Goal: Share content

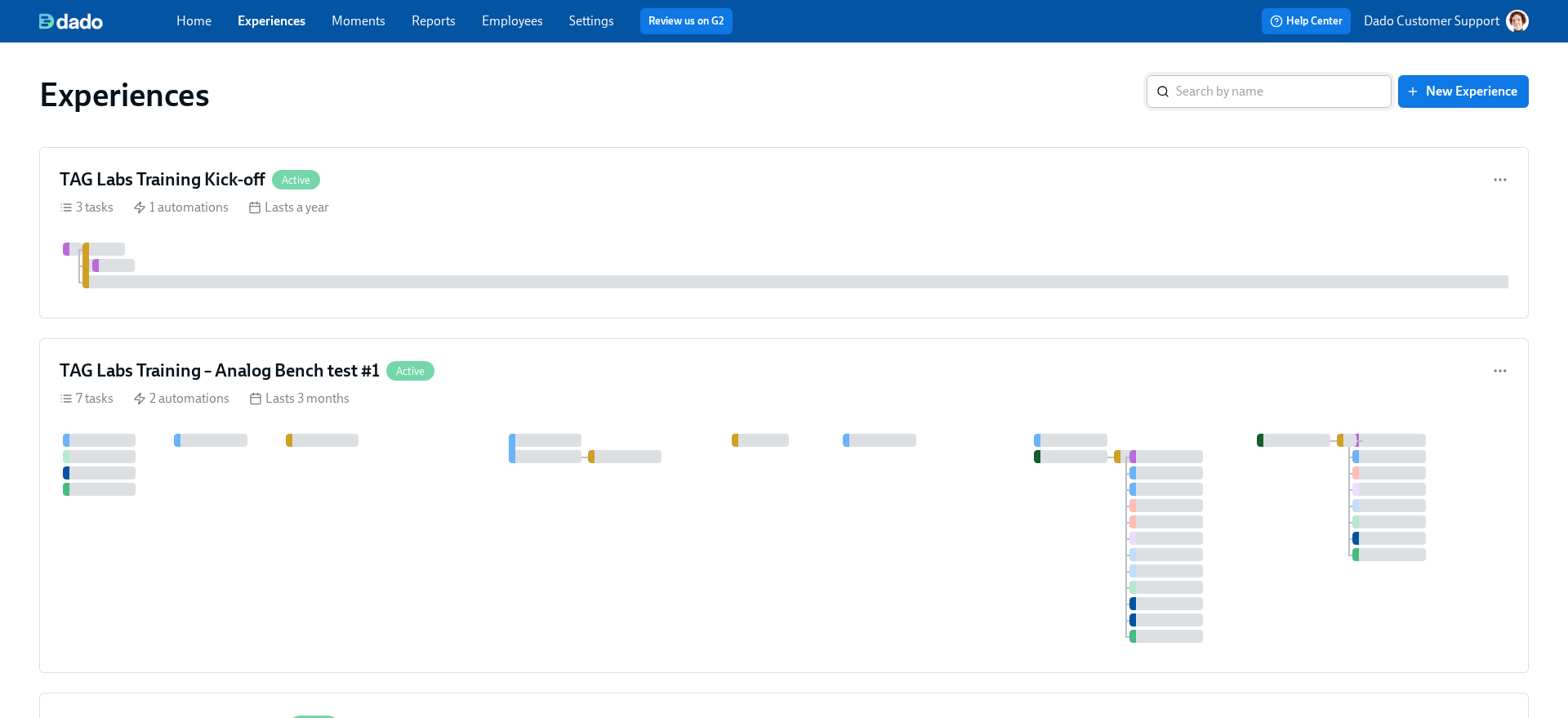
click at [1291, 94] on input "search" at bounding box center [1284, 91] width 216 height 33
type input "lovet"
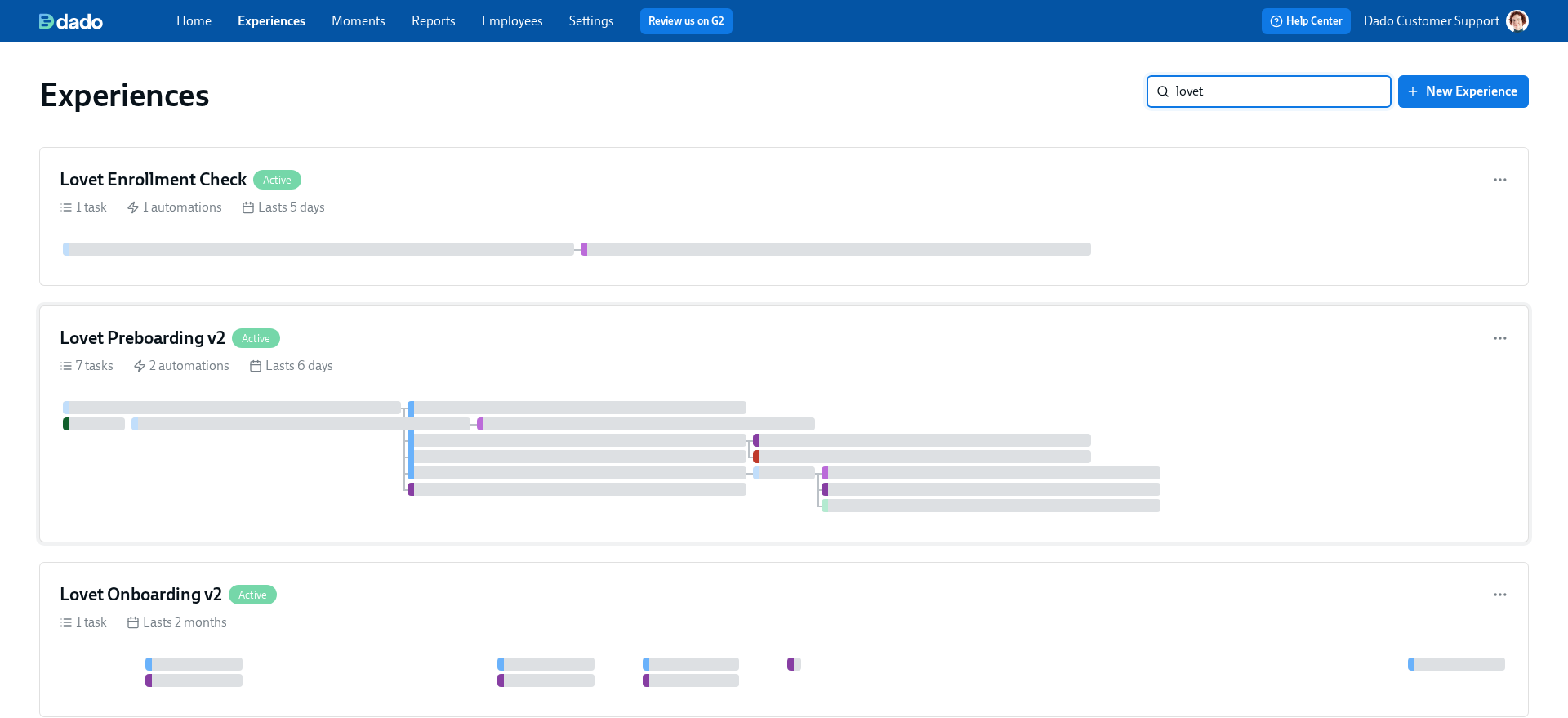
click at [320, 354] on div "Lovet Preboarding v2 Active 7 tasks 2 automations Lasts 6 days" at bounding box center [784, 424] width 1490 height 237
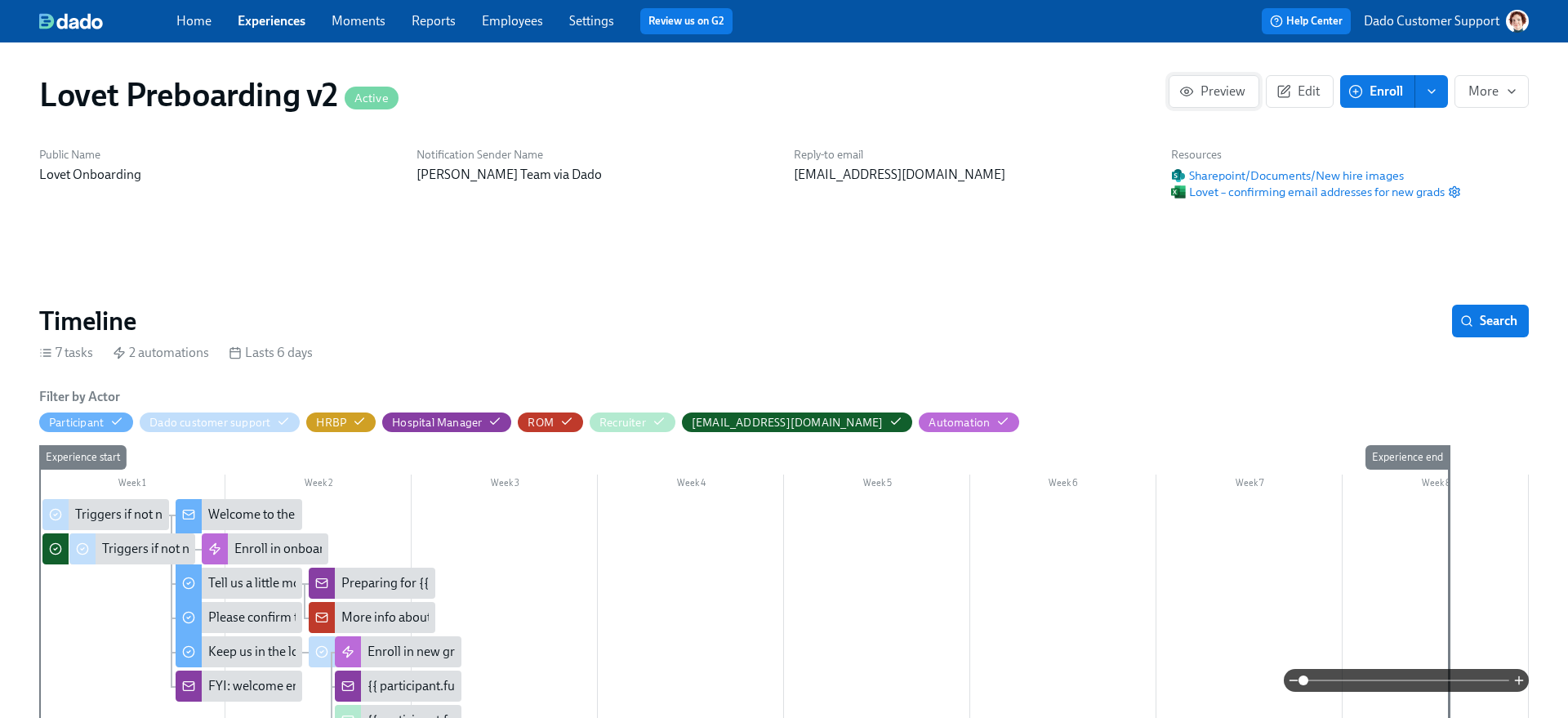
click at [1212, 78] on button "Preview" at bounding box center [1214, 91] width 91 height 33
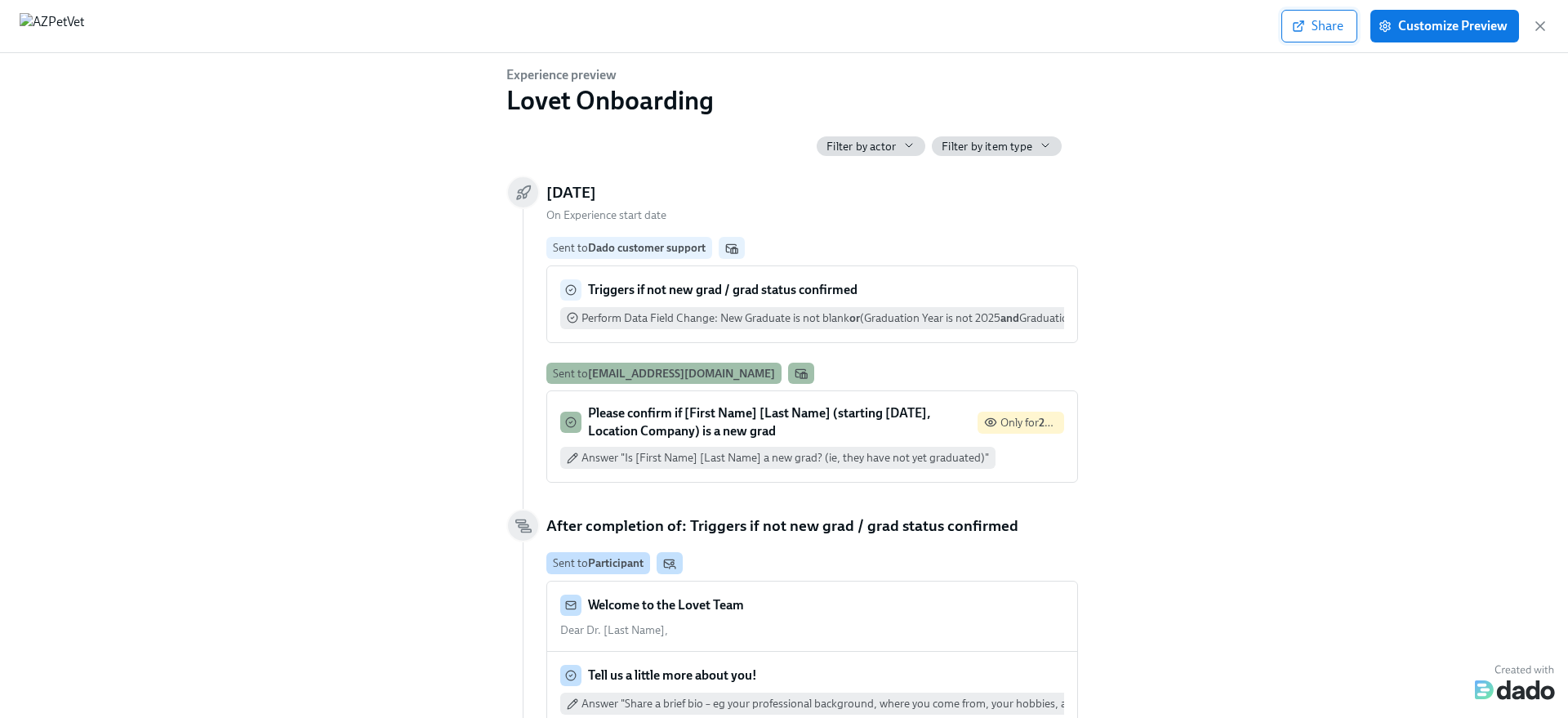
click at [1300, 15] on button "Share" at bounding box center [1319, 26] width 76 height 33
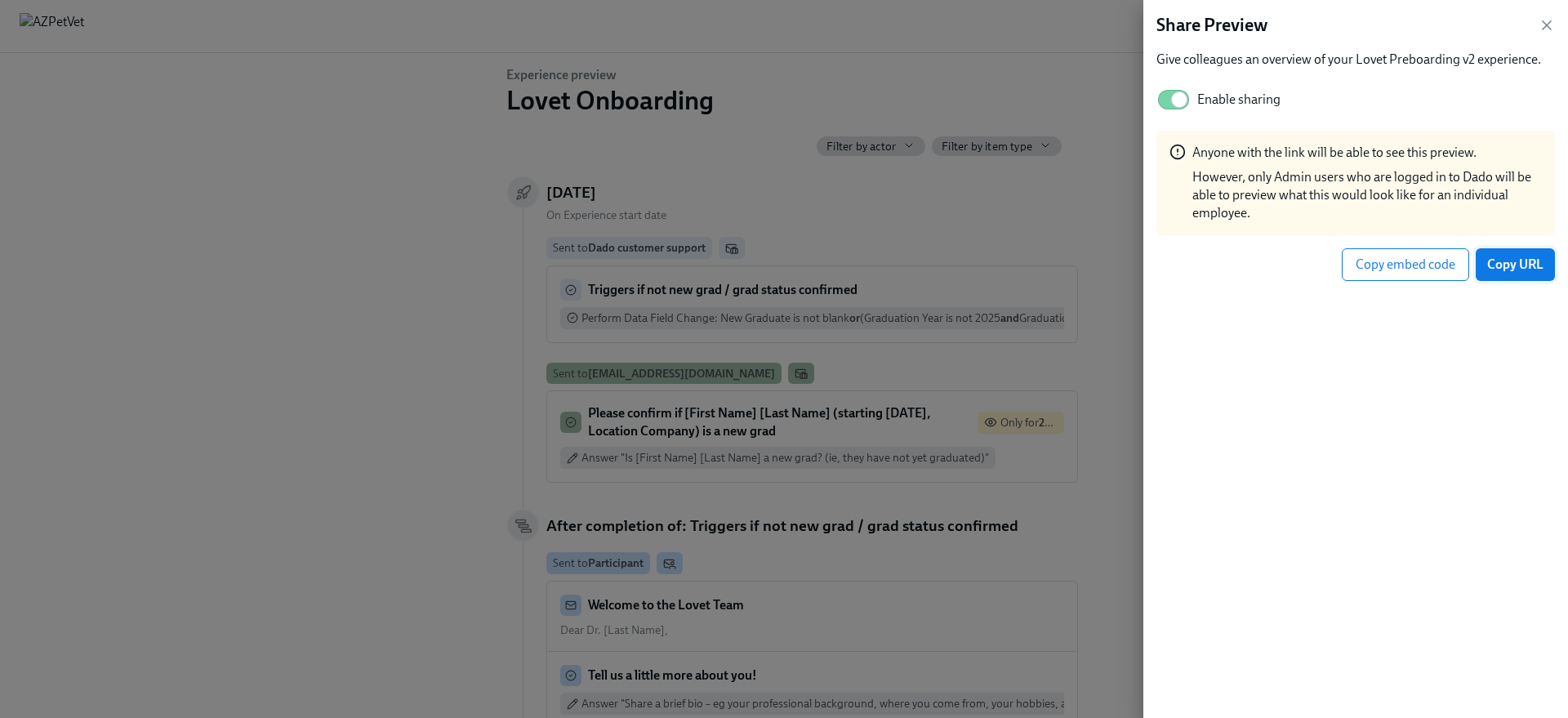
click at [1518, 259] on span "Copy URL" at bounding box center [1515, 264] width 56 height 16
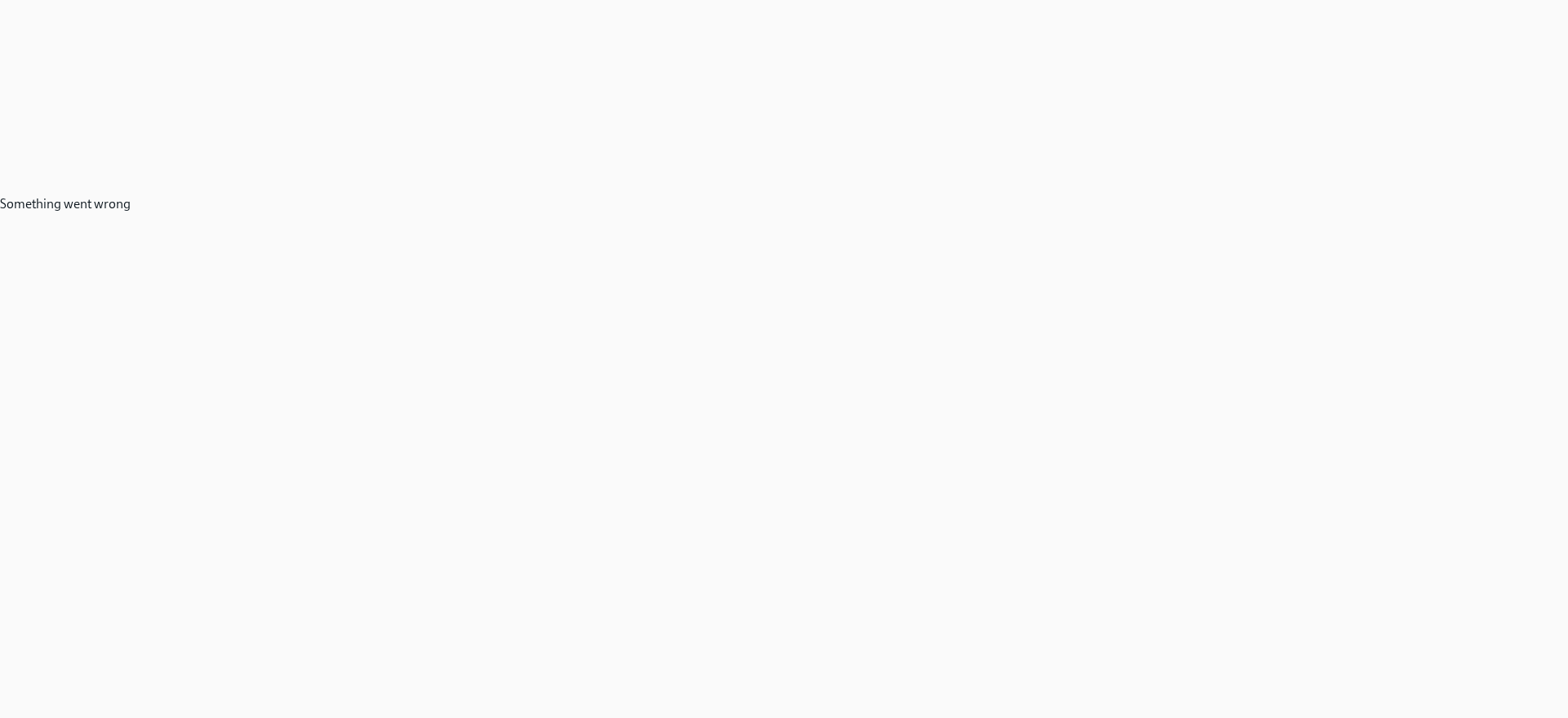
drag, startPoint x: 307, startPoint y: 228, endPoint x: 590, endPoint y: 26, distance: 347.7
click at [0, 0] on div "Something went wrong" at bounding box center [784, 359] width 1568 height 718
